Goal: Information Seeking & Learning: Learn about a topic

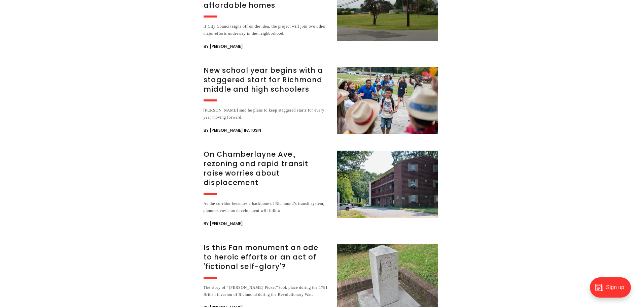
scroll to position [1928, 0]
click at [248, 149] on h3 "On Chamberlayne Ave., rezoning and rapid transit raise worries about displaceme…" at bounding box center [266, 168] width 125 height 38
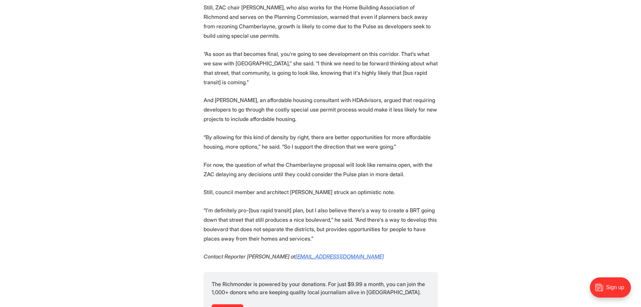
scroll to position [1894, 0]
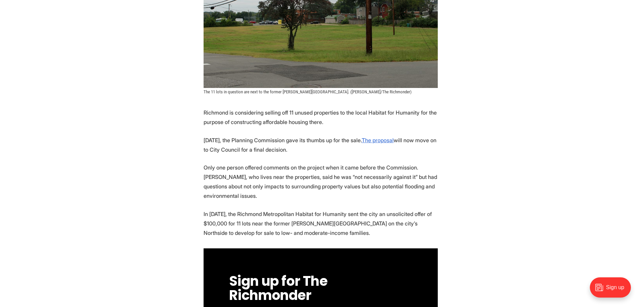
scroll to position [247, 0]
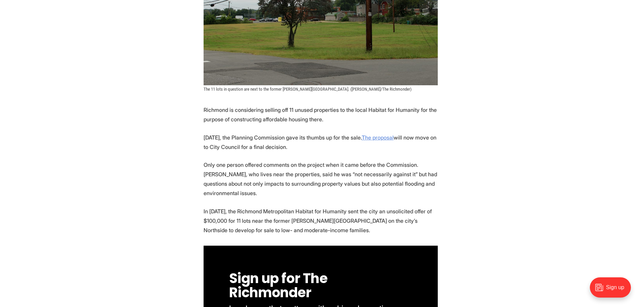
click at [389, 134] on u "The proposal" at bounding box center [378, 137] width 32 height 7
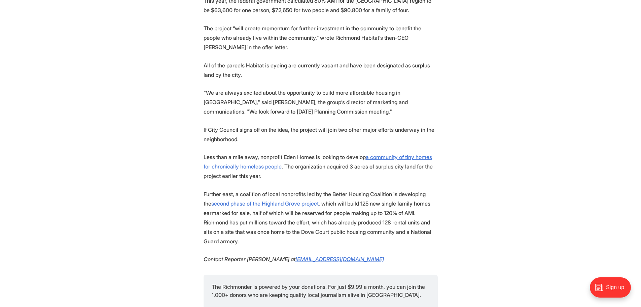
scroll to position [740, 0]
click at [256, 200] on u "second phase of the Highland Grove project" at bounding box center [264, 203] width 107 height 7
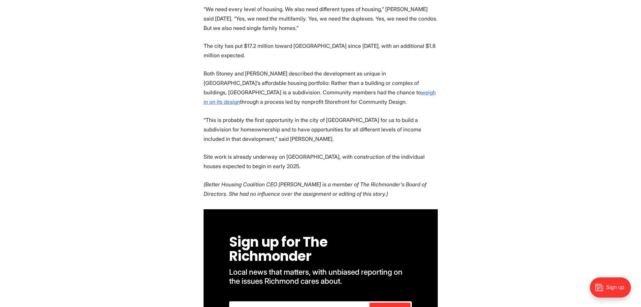
scroll to position [1323, 0]
drag, startPoint x: 284, startPoint y: 108, endPoint x: 312, endPoint y: 106, distance: 28.7
click at [312, 151] on p "Site work is already underway on [GEOGRAPHIC_DATA], with construction of the in…" at bounding box center [321, 160] width 234 height 19
copy p "[GEOGRAPHIC_DATA]"
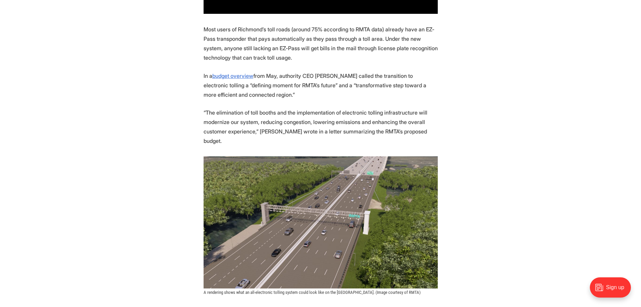
scroll to position [538, 0]
